Goal: Browse casually

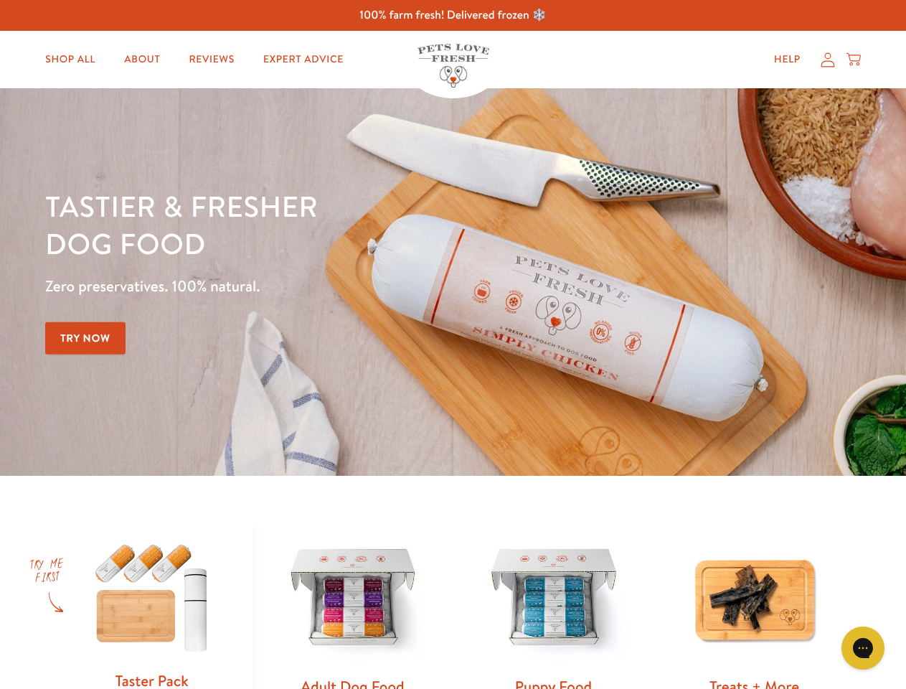
click at [453, 344] on div "Tastier & fresher dog food Zero preservatives. 100% natural. Try Now" at bounding box center [317, 281] width 544 height 189
click at [863, 648] on icon "Gorgias live chat" at bounding box center [863, 648] width 14 height 14
